Goal: Task Accomplishment & Management: Manage account settings

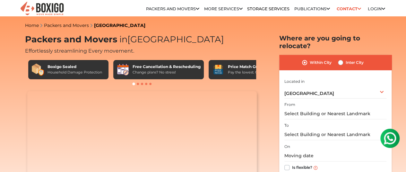
click at [0, 0] on link "Customer" at bounding box center [0, 0] width 0 height 0
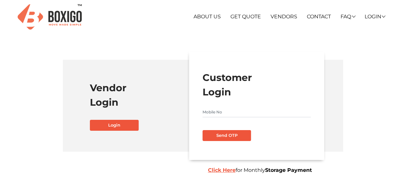
click at [218, 108] on input "text" at bounding box center [257, 112] width 108 height 10
type input "9953072382"
click at [225, 135] on button "Send OTP" at bounding box center [227, 135] width 49 height 11
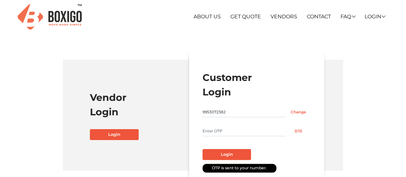
click at [225, 135] on input "text" at bounding box center [245, 131] width 84 height 10
type input "1315"
click at [226, 156] on button "Login" at bounding box center [227, 154] width 49 height 11
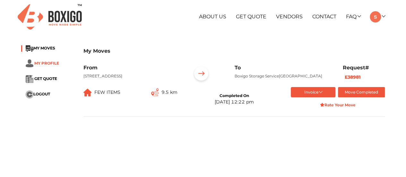
click at [51, 62] on span "MY PROFILE" at bounding box center [46, 63] width 25 height 5
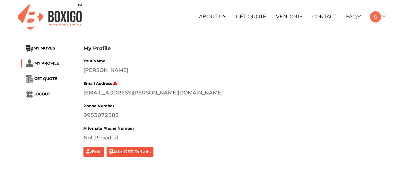
click at [241, 97] on div "[EMAIL_ADDRESS][PERSON_NAME][DOMAIN_NAME]" at bounding box center [235, 93] width 302 height 8
click at [36, 81] on span "GET QUOTE" at bounding box center [45, 78] width 23 height 5
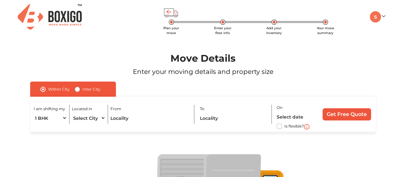
click at [14, 58] on div "Move Details Enter your moving details and property size" at bounding box center [204, 67] width 384 height 29
click at [375, 18] on img at bounding box center [375, 16] width 11 height 11
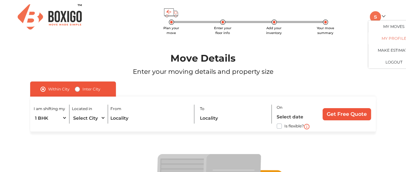
click at [389, 36] on link "My Profile" at bounding box center [394, 38] width 51 height 12
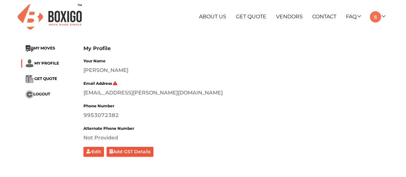
click at [216, 101] on div "Your Name [PERSON_NAME] Email Address [EMAIL_ADDRESS][PERSON_NAME][DOMAIN_NAME]…" at bounding box center [235, 107] width 302 height 100
click at [46, 49] on span "MY MOVES" at bounding box center [44, 48] width 22 height 5
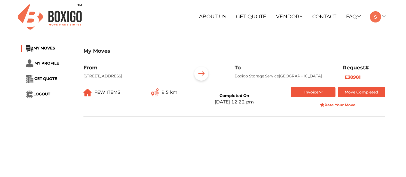
click at [151, 135] on main "My Moves MY MOVES MY PROFILE GET QUOTE LOGOUT My Moves From K1408, [GEOGRAPHIC_…" at bounding box center [203, 156] width 406 height 231
click at [0, 113] on div "My Moves MY MOVES MY PROFILE GET QUOTE LOGOUT My Moves From K1408, [GEOGRAPHIC_…" at bounding box center [203, 83] width 406 height 84
click at [329, 97] on button "Invoice" at bounding box center [313, 92] width 45 height 11
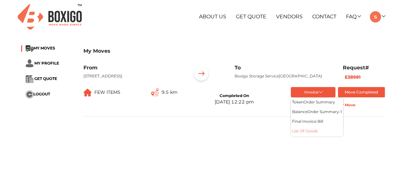
click at [305, 137] on button "List of Goods" at bounding box center [317, 132] width 52 height 10
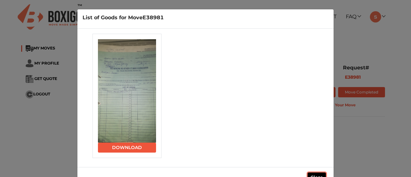
click at [315, 176] on button "Close" at bounding box center [317, 178] width 18 height 10
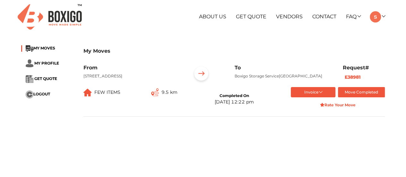
click at [88, 164] on main "My Moves MY MOVES MY PROFILE GET QUOTE LOGOUT My Moves From K1408, [GEOGRAPHIC_…" at bounding box center [203, 156] width 406 height 231
click at [314, 96] on button "Invoice" at bounding box center [313, 92] width 45 height 11
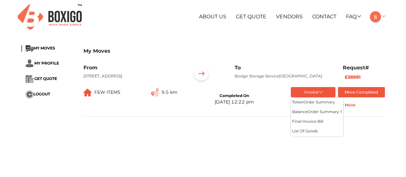
click at [377, 14] on img at bounding box center [375, 16] width 11 height 11
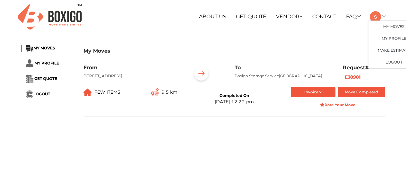
click at [125, 135] on main "My Moves MY MOVES MY PROFILE GET QUOTE LOGOUT My Moves From K1408, [GEOGRAPHIC_…" at bounding box center [203, 156] width 406 height 231
